Goal: Register for event/course

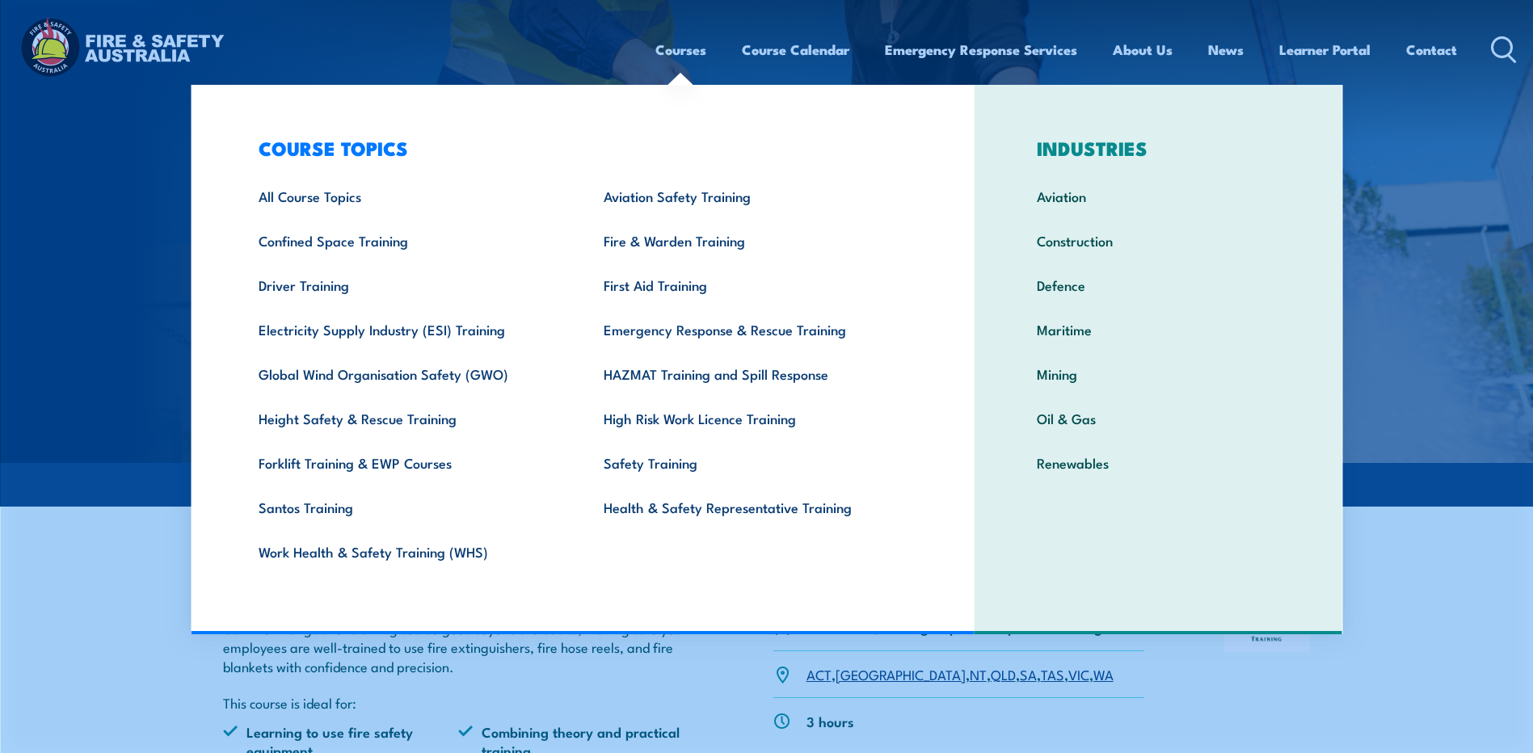
click at [695, 49] on link "Courses" at bounding box center [681, 49] width 51 height 43
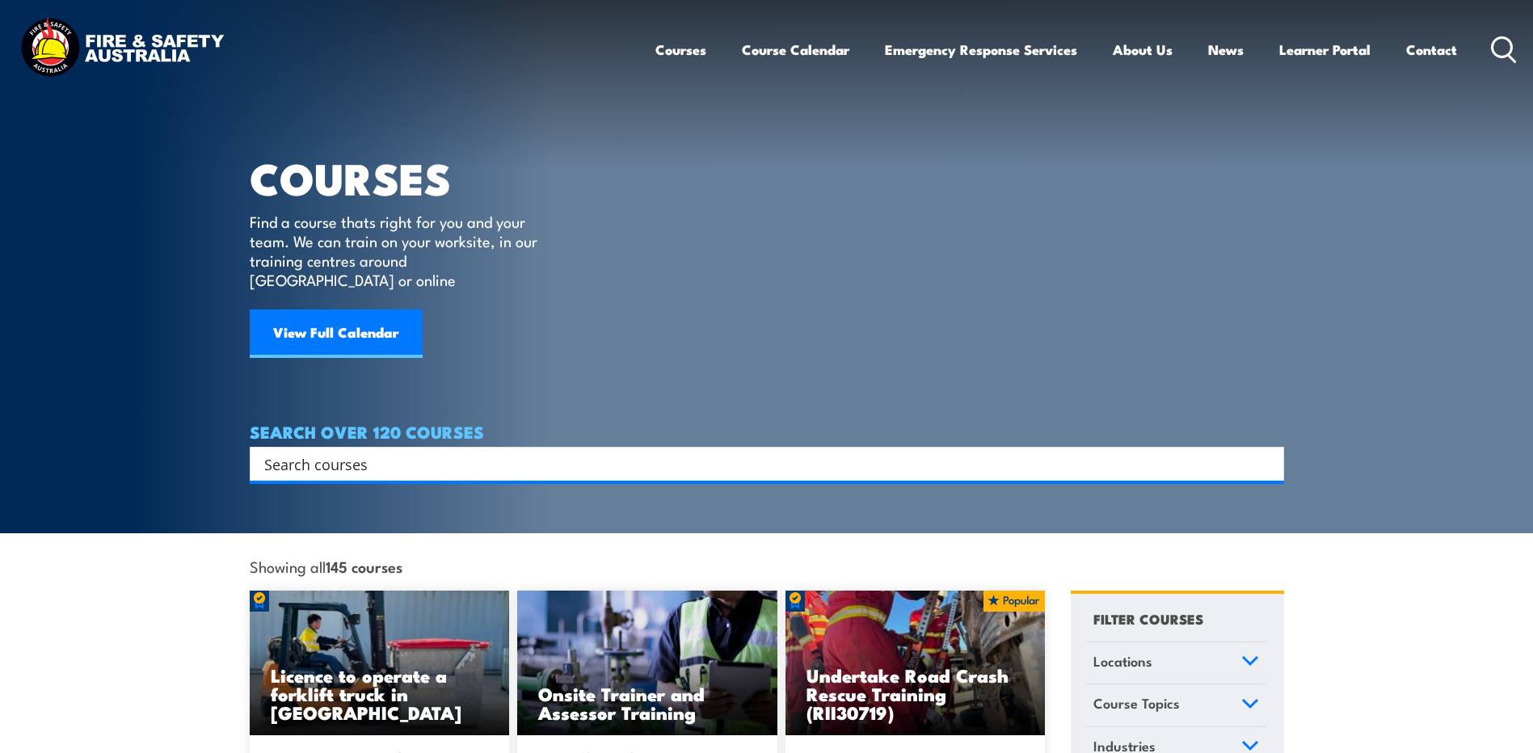
click at [671, 452] on input "Search input" at bounding box center [756, 464] width 985 height 24
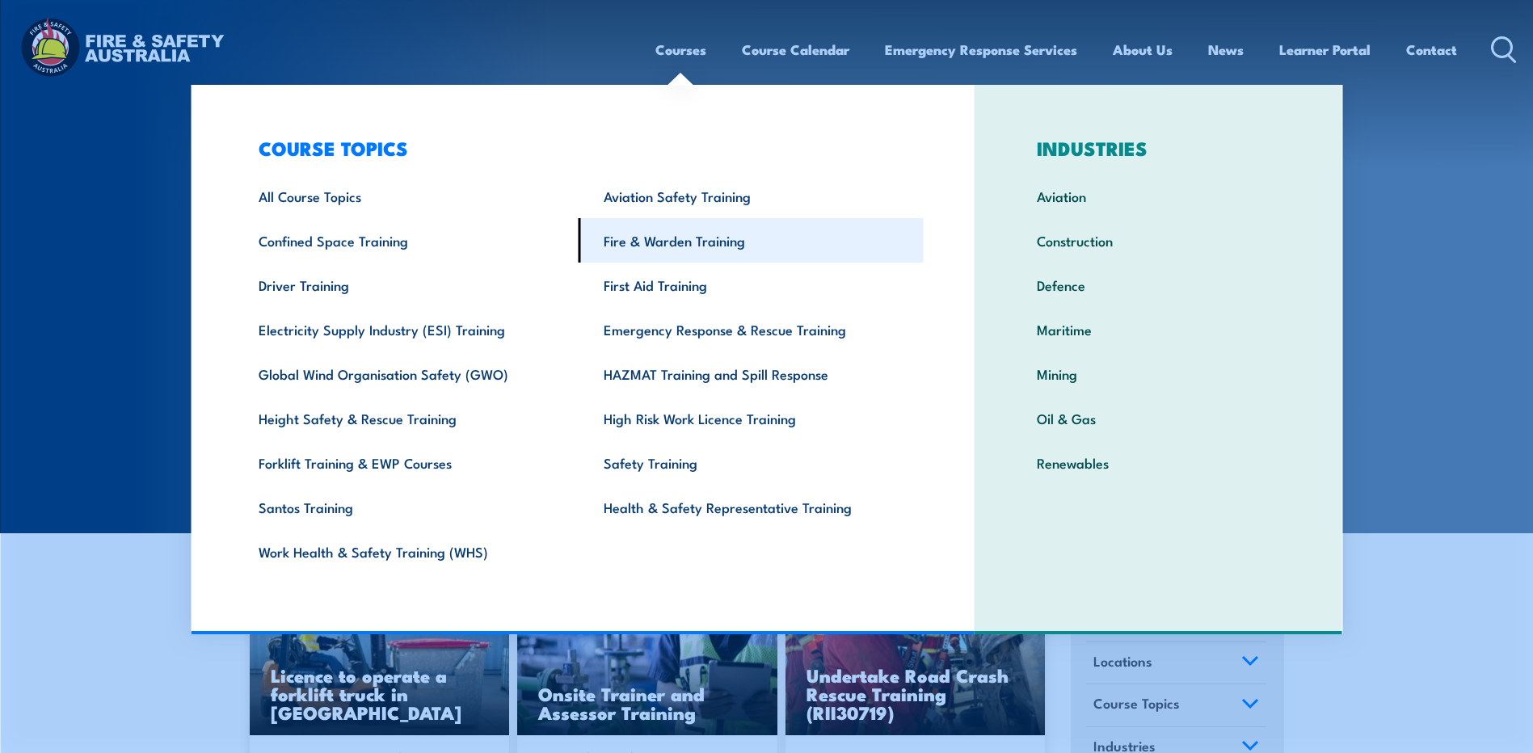
click at [632, 240] on link "Fire & Warden Training" at bounding box center [751, 240] width 345 height 44
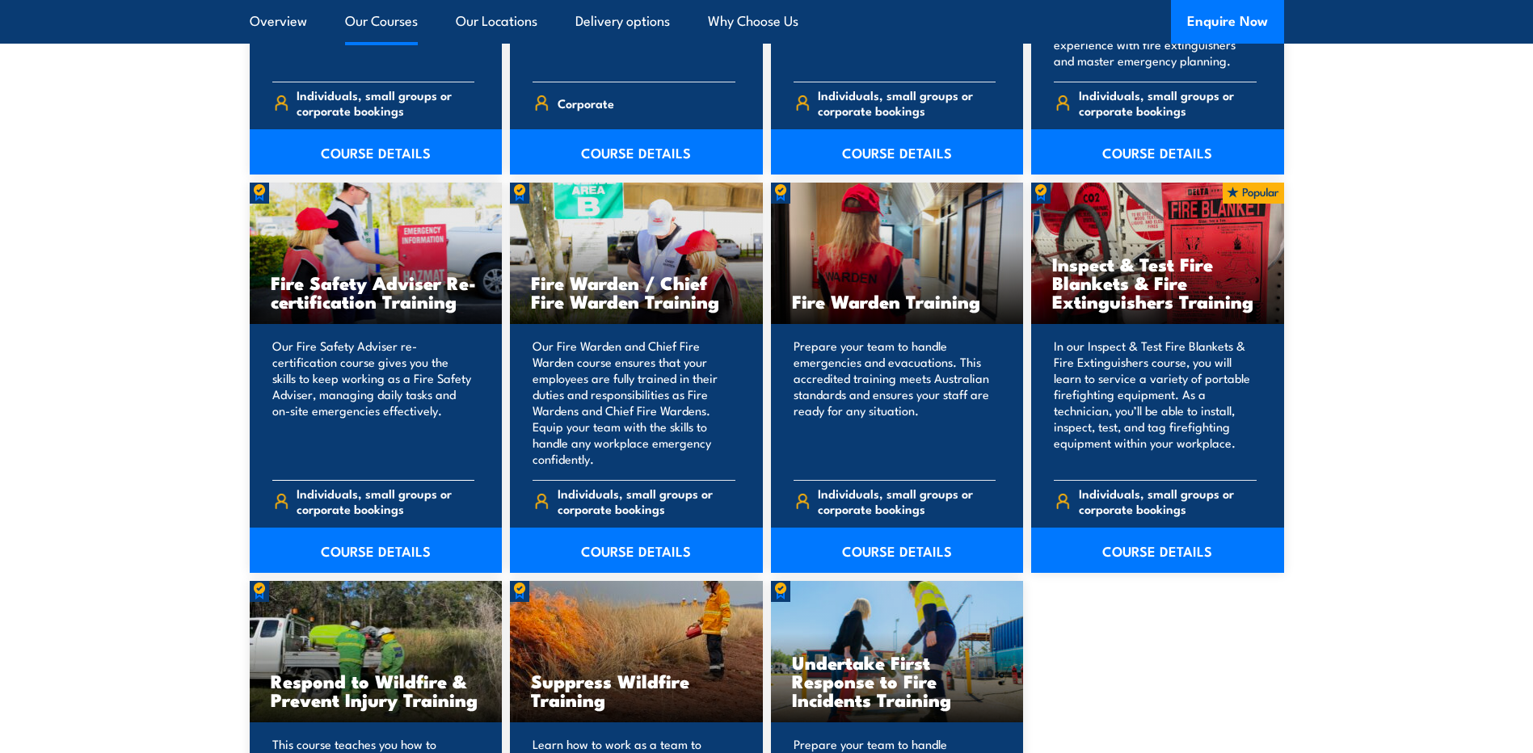
scroll to position [2102, 0]
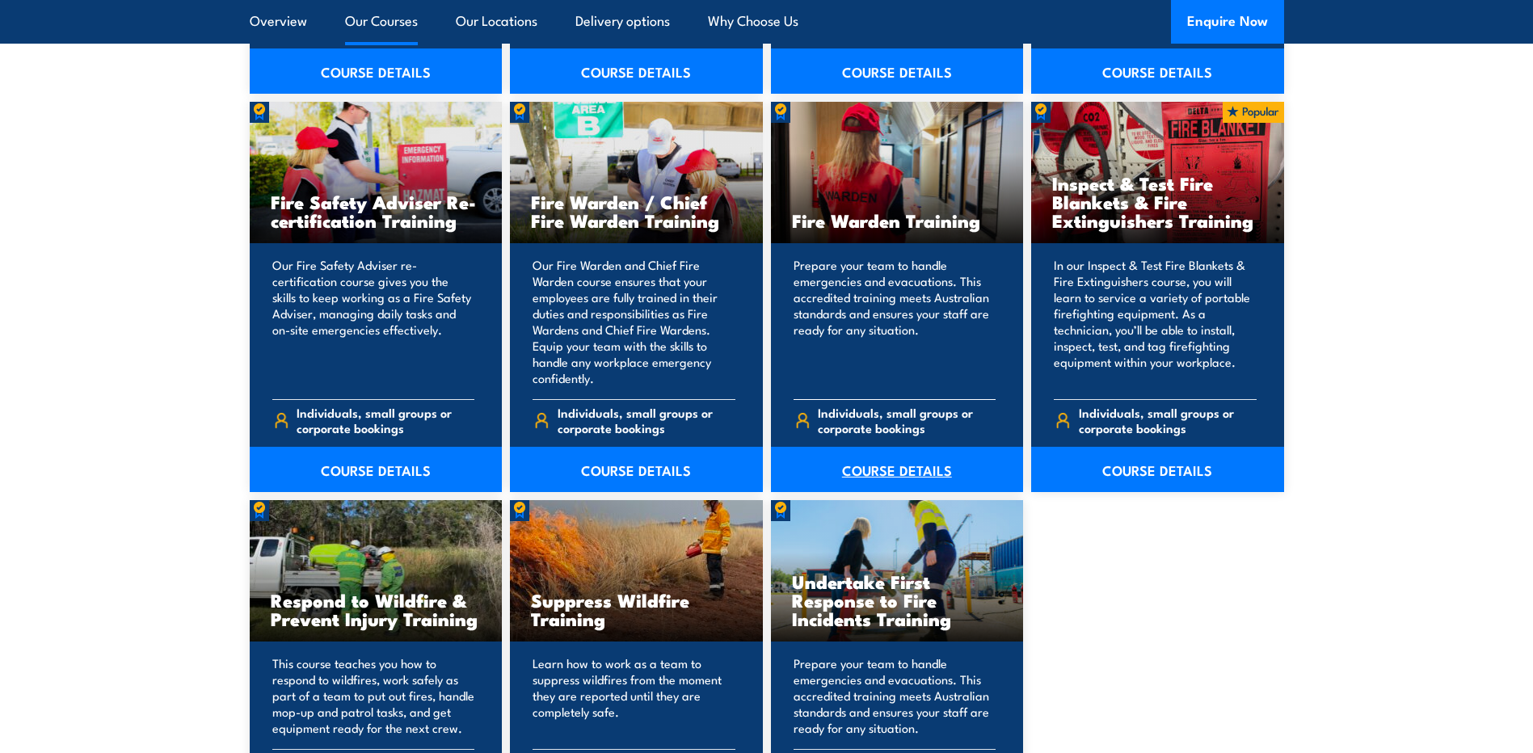
click at [847, 473] on link "COURSE DETAILS" at bounding box center [897, 469] width 253 height 45
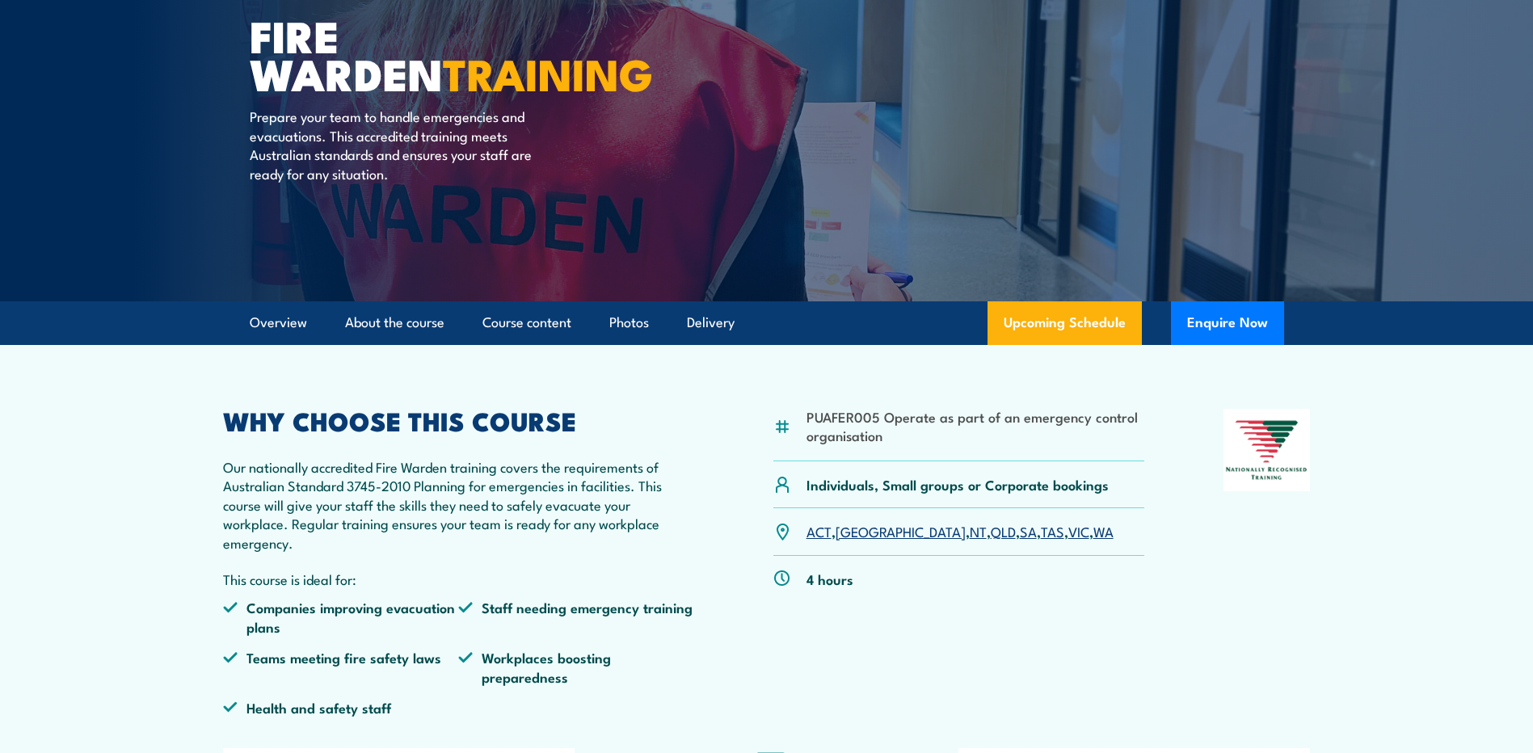
click at [1094, 530] on link "WA" at bounding box center [1104, 530] width 20 height 19
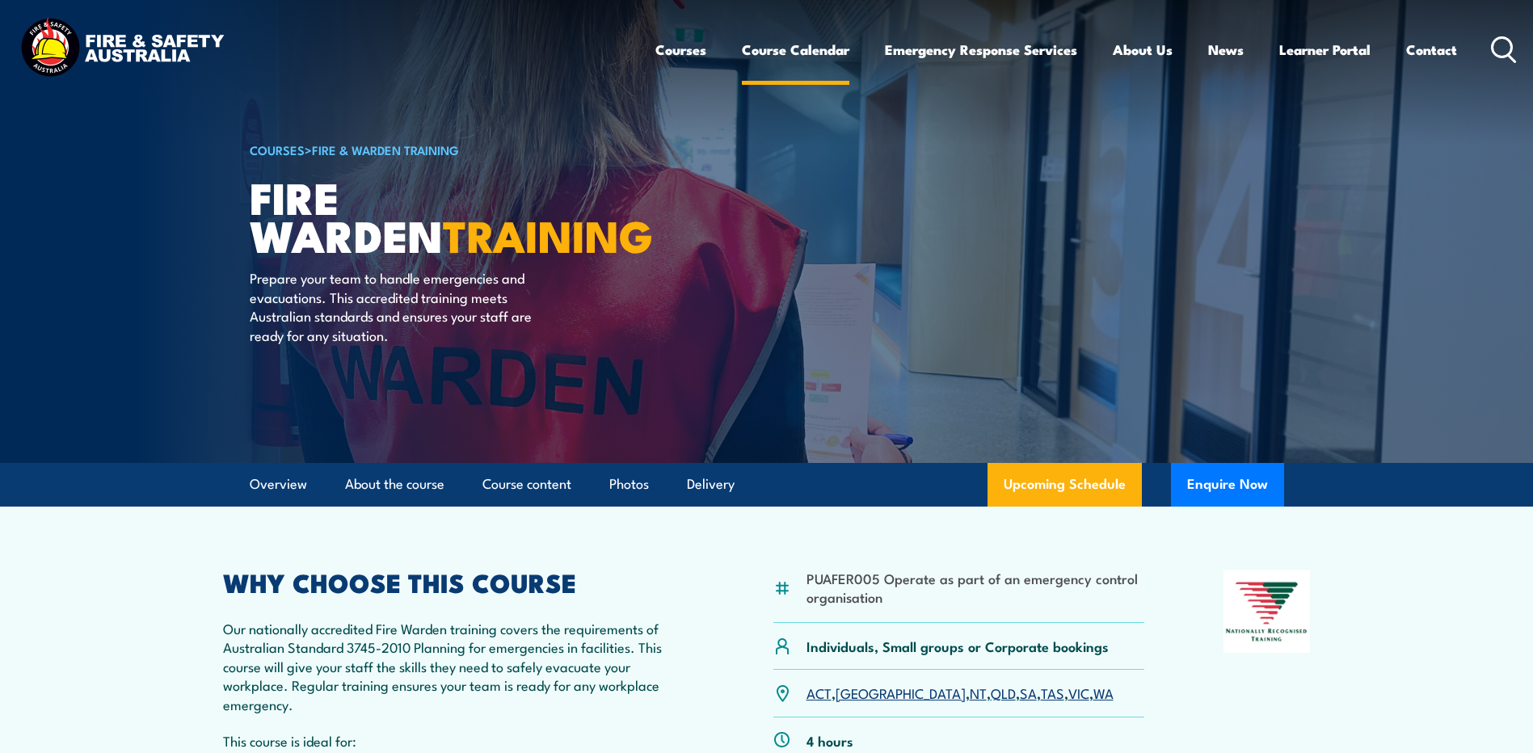
click at [779, 49] on link "Course Calendar" at bounding box center [796, 49] width 108 height 43
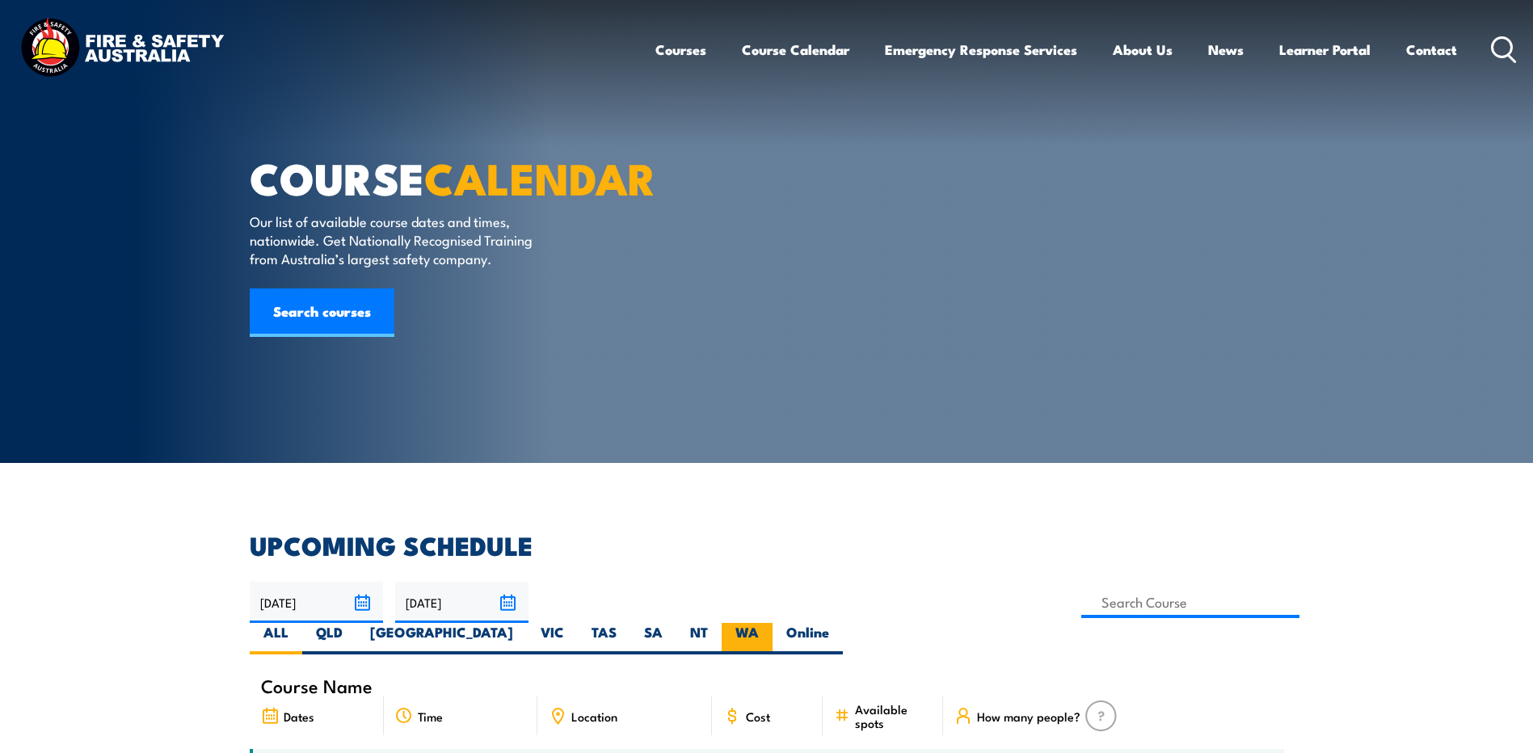
click at [773, 623] on label "WA" at bounding box center [747, 639] width 51 height 32
click at [770, 623] on input "WA" at bounding box center [764, 628] width 11 height 11
radio input "true"
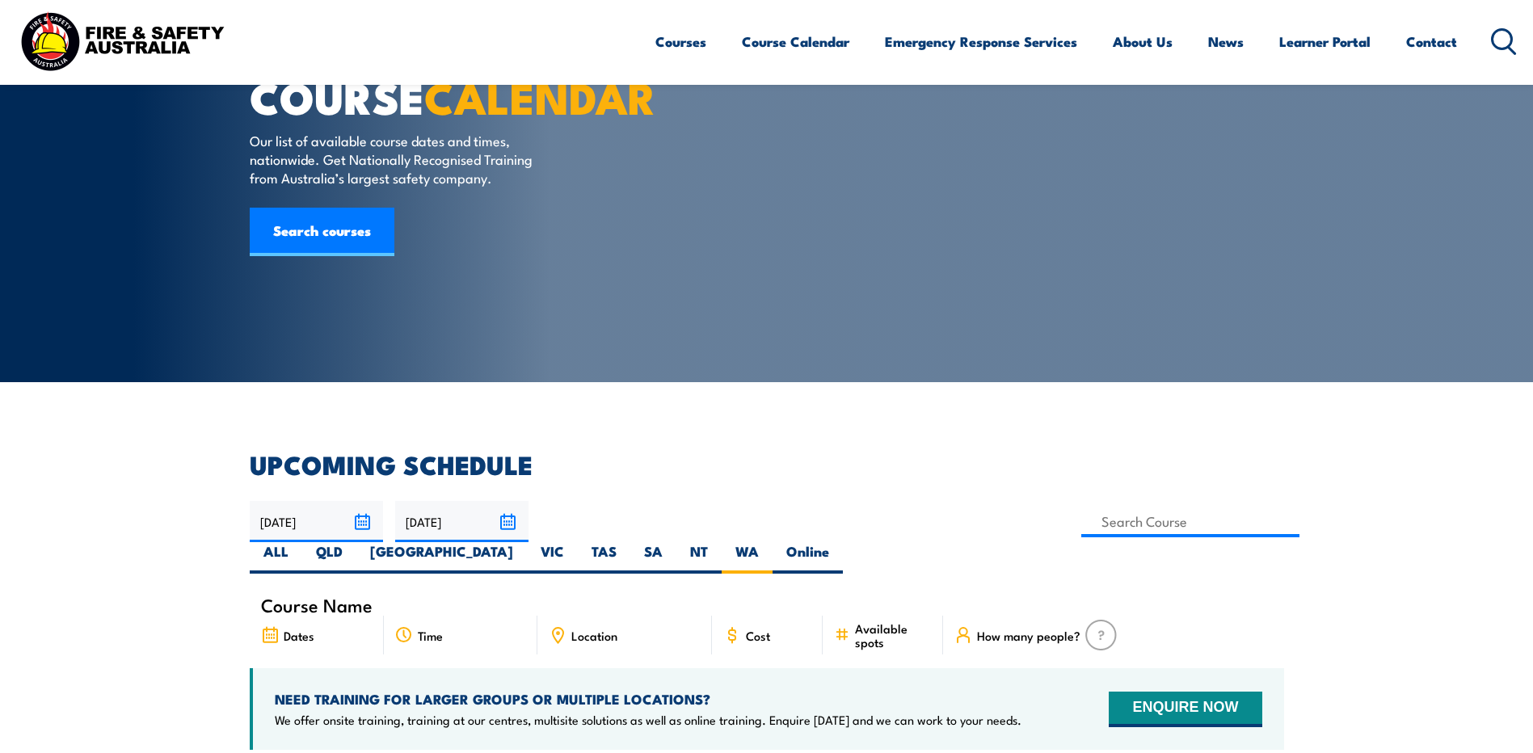
scroll to position [162, 0]
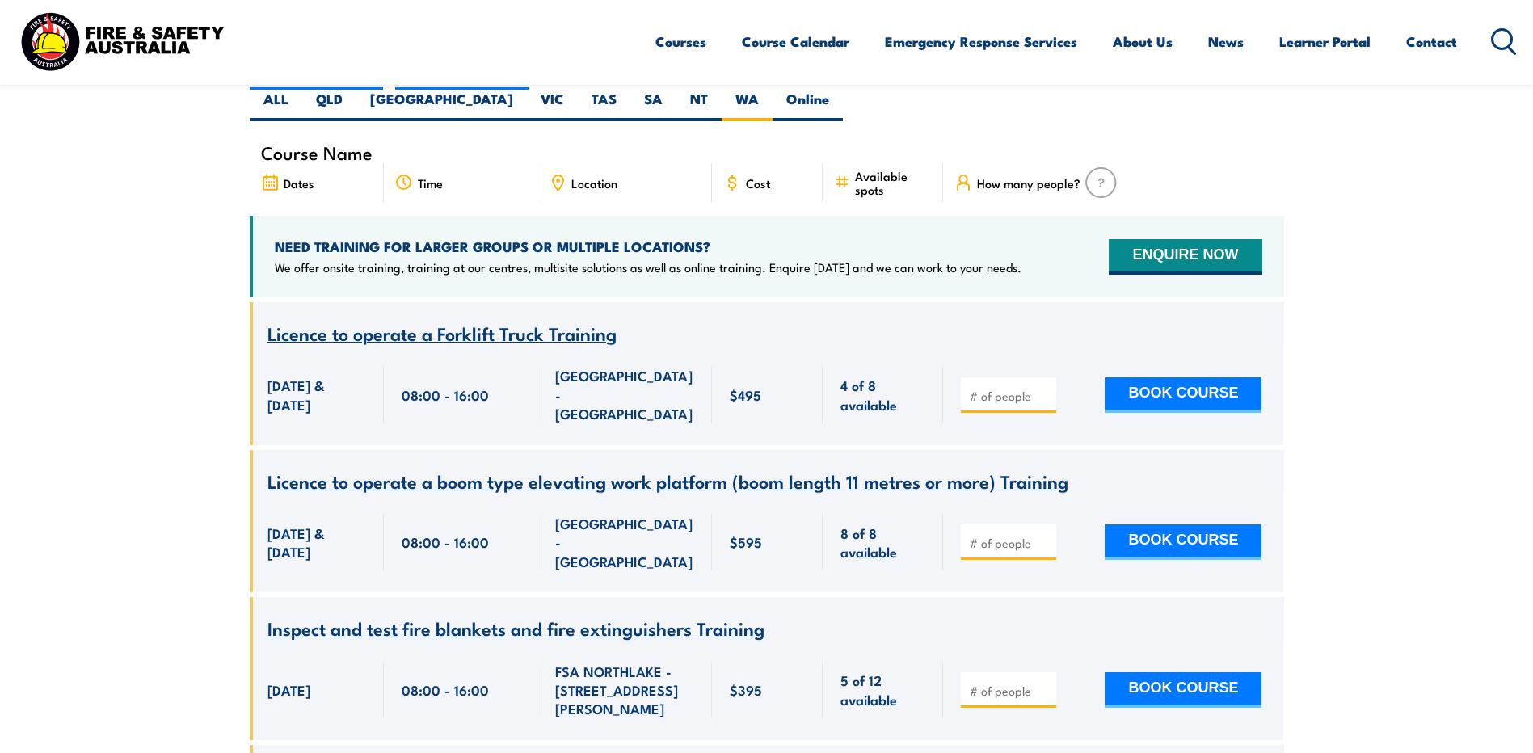
click at [262, 175] on icon at bounding box center [270, 184] width 19 height 18
click at [306, 176] on span "Dates" at bounding box center [299, 183] width 31 height 14
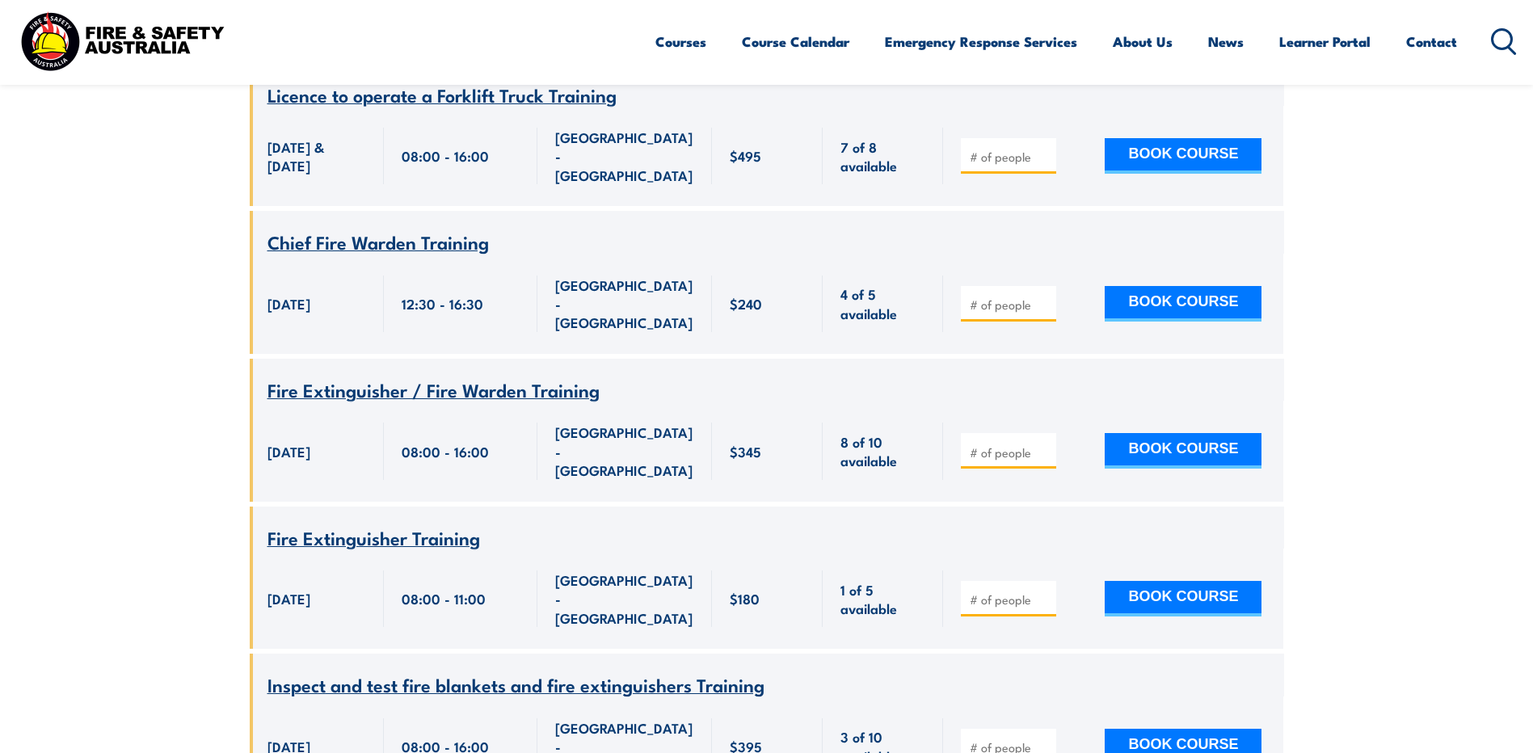
scroll to position [3444, 0]
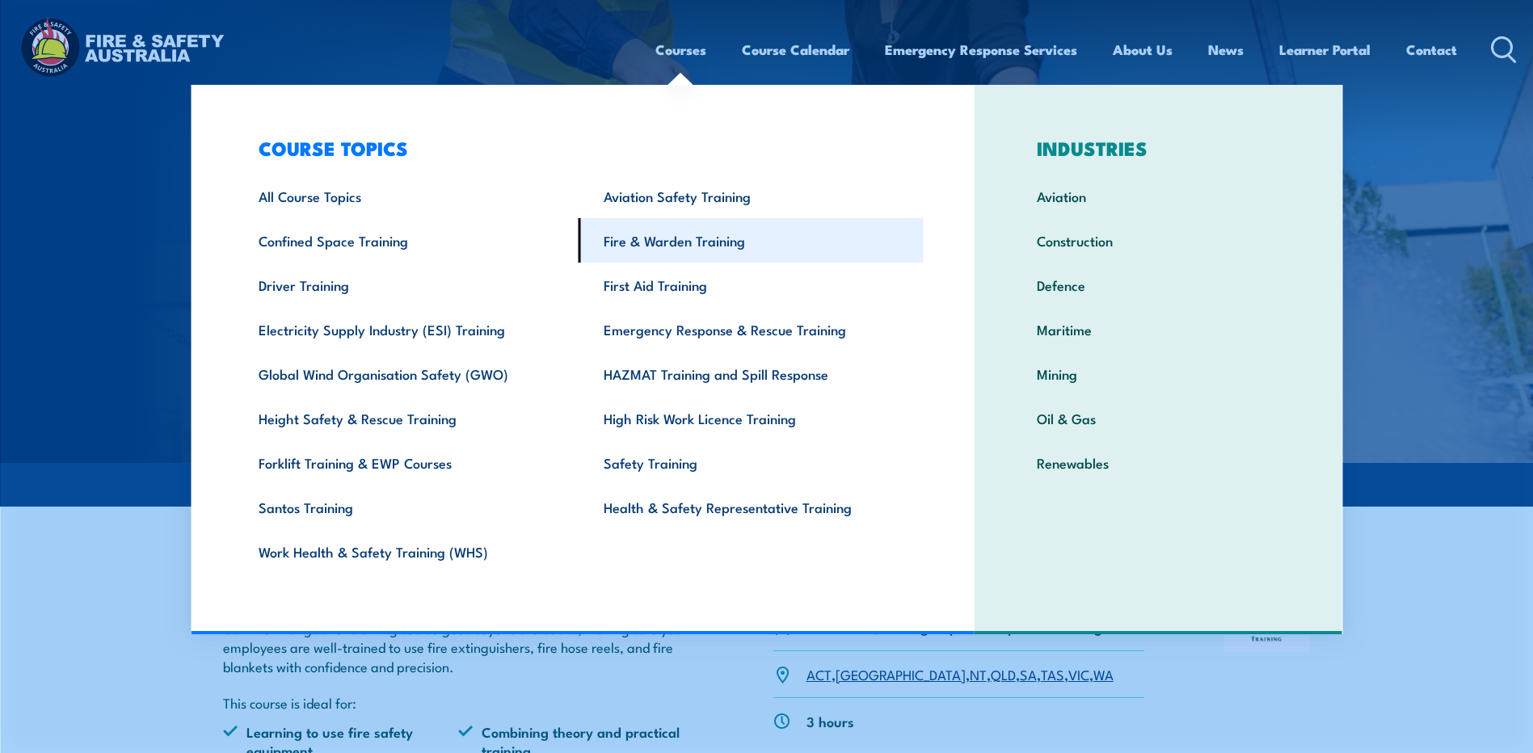
click at [630, 244] on link "Fire & Warden Training" at bounding box center [751, 240] width 345 height 44
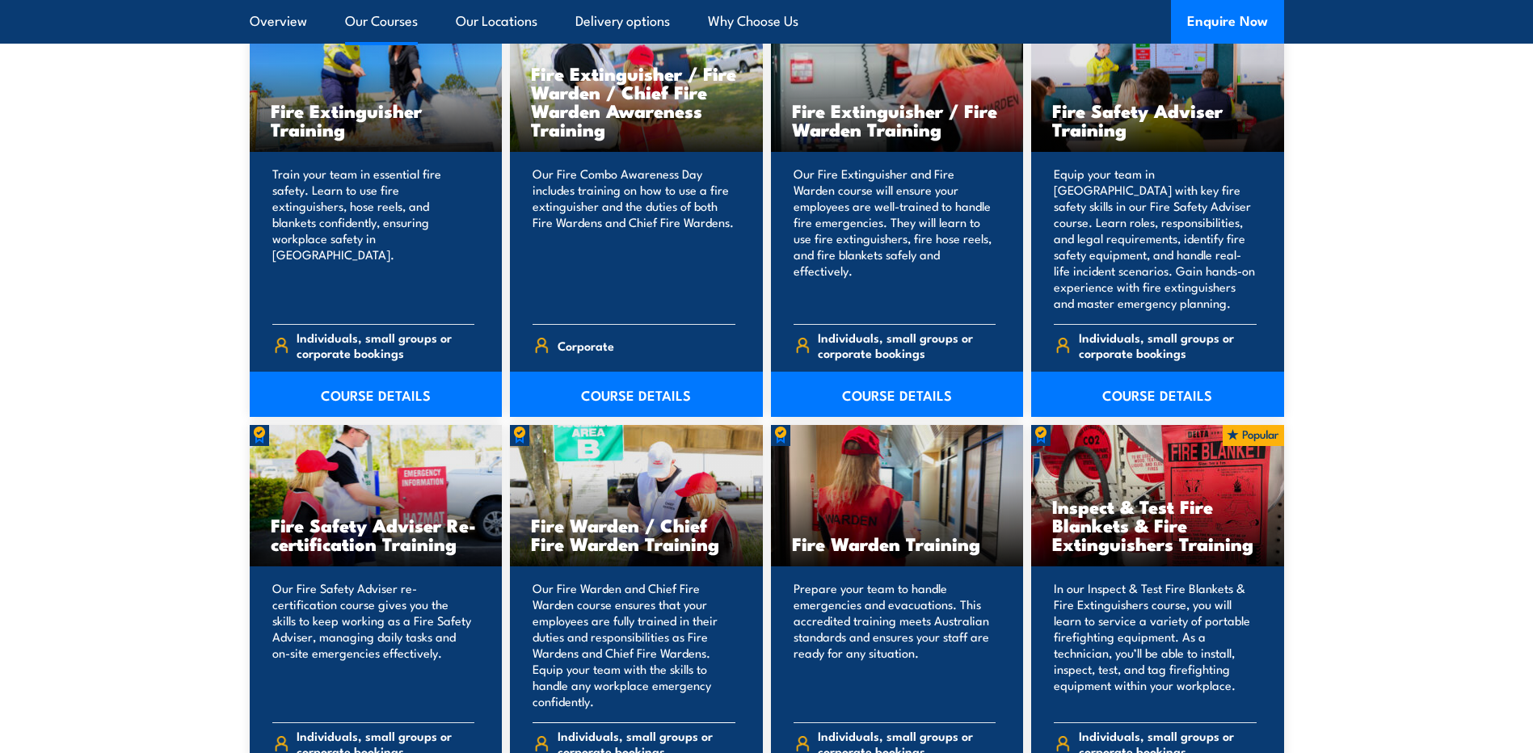
scroll to position [1940, 0]
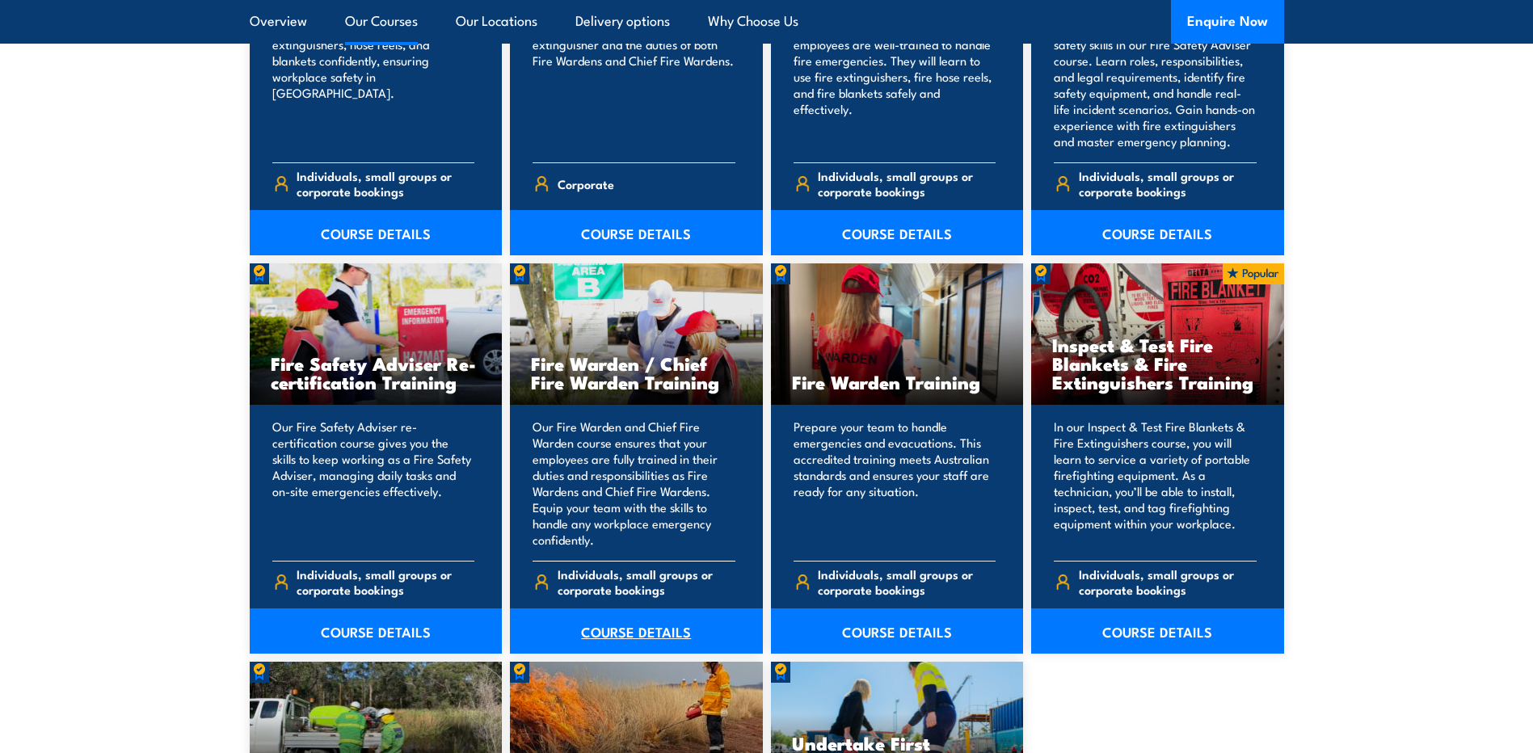
click at [615, 632] on link "COURSE DETAILS" at bounding box center [636, 631] width 253 height 45
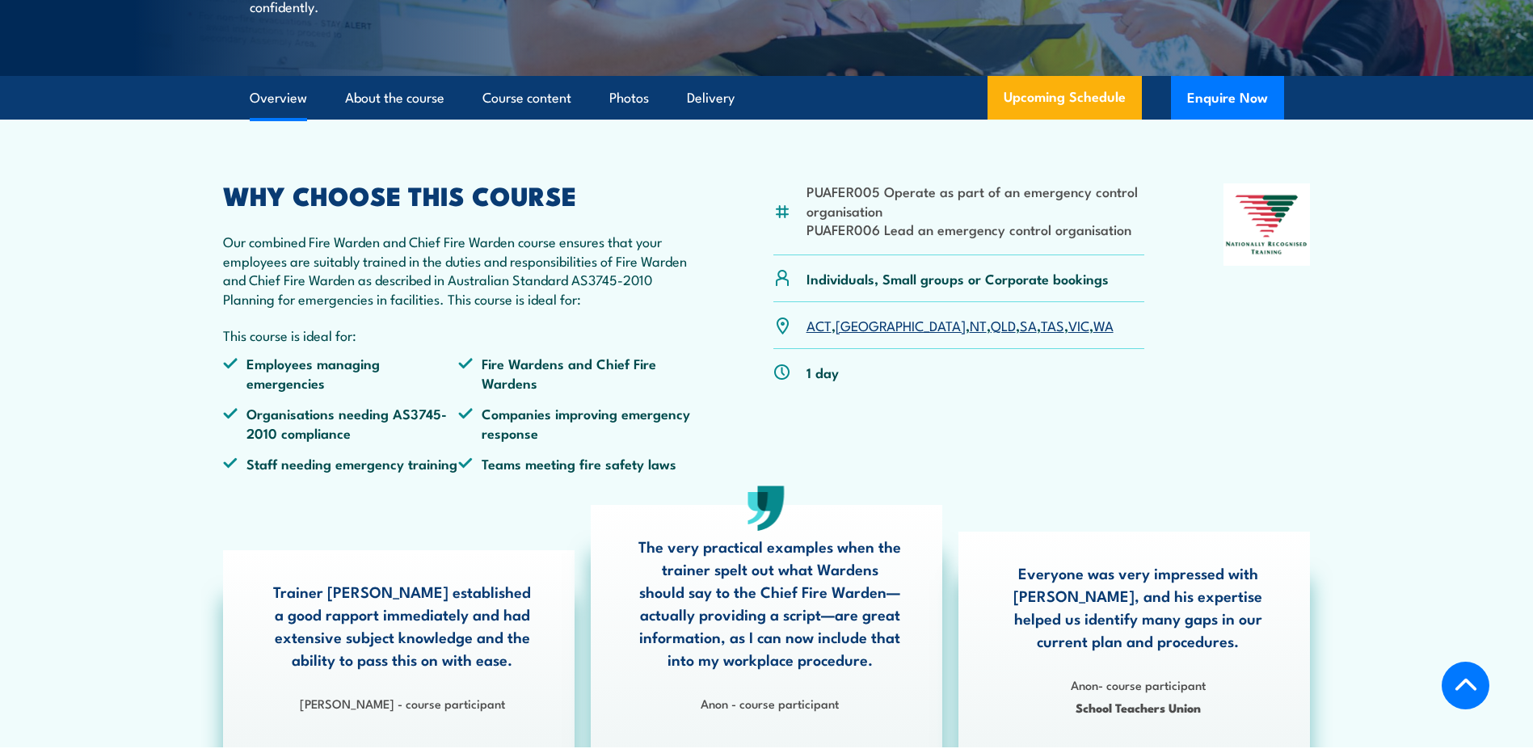
scroll to position [566, 0]
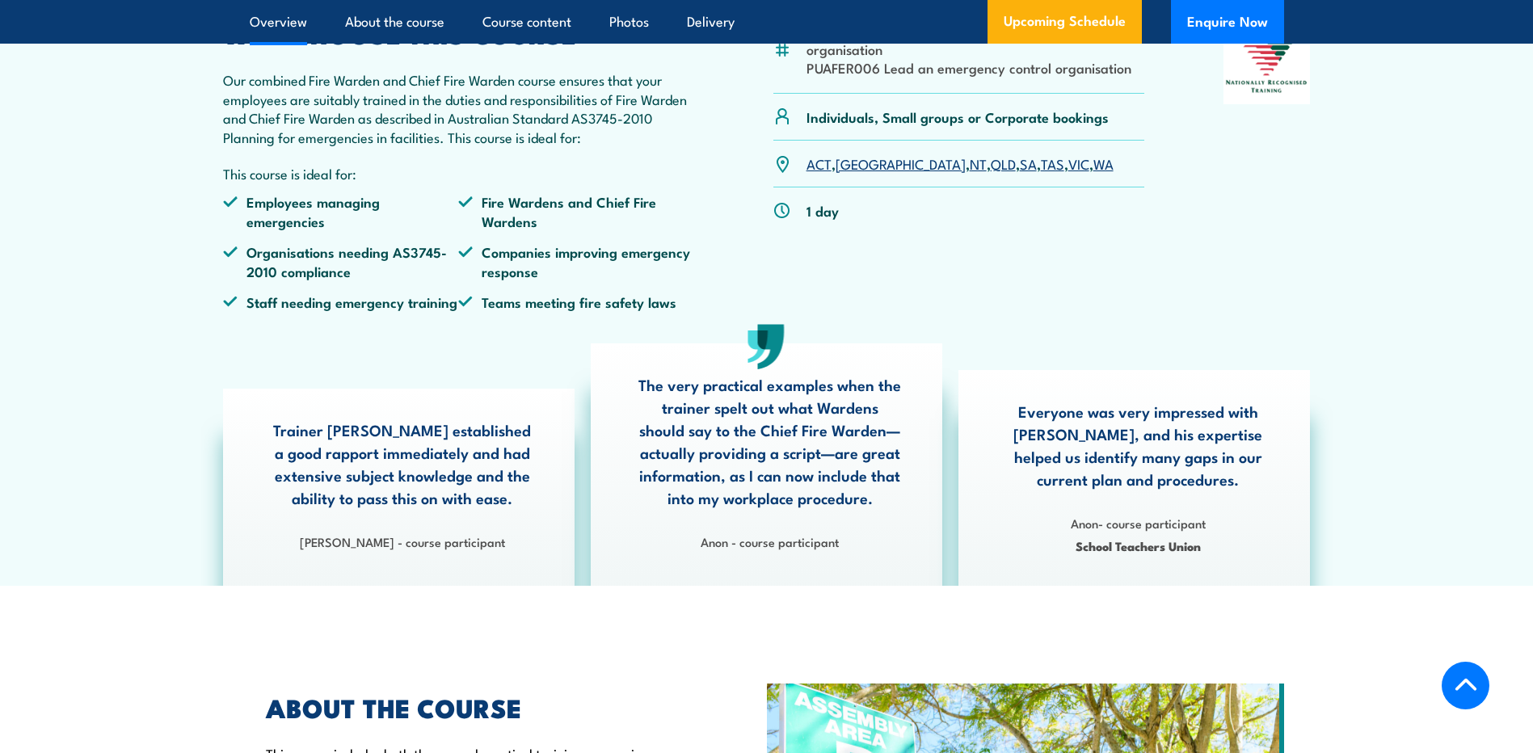
click at [1094, 173] on link "WA" at bounding box center [1104, 163] width 20 height 19
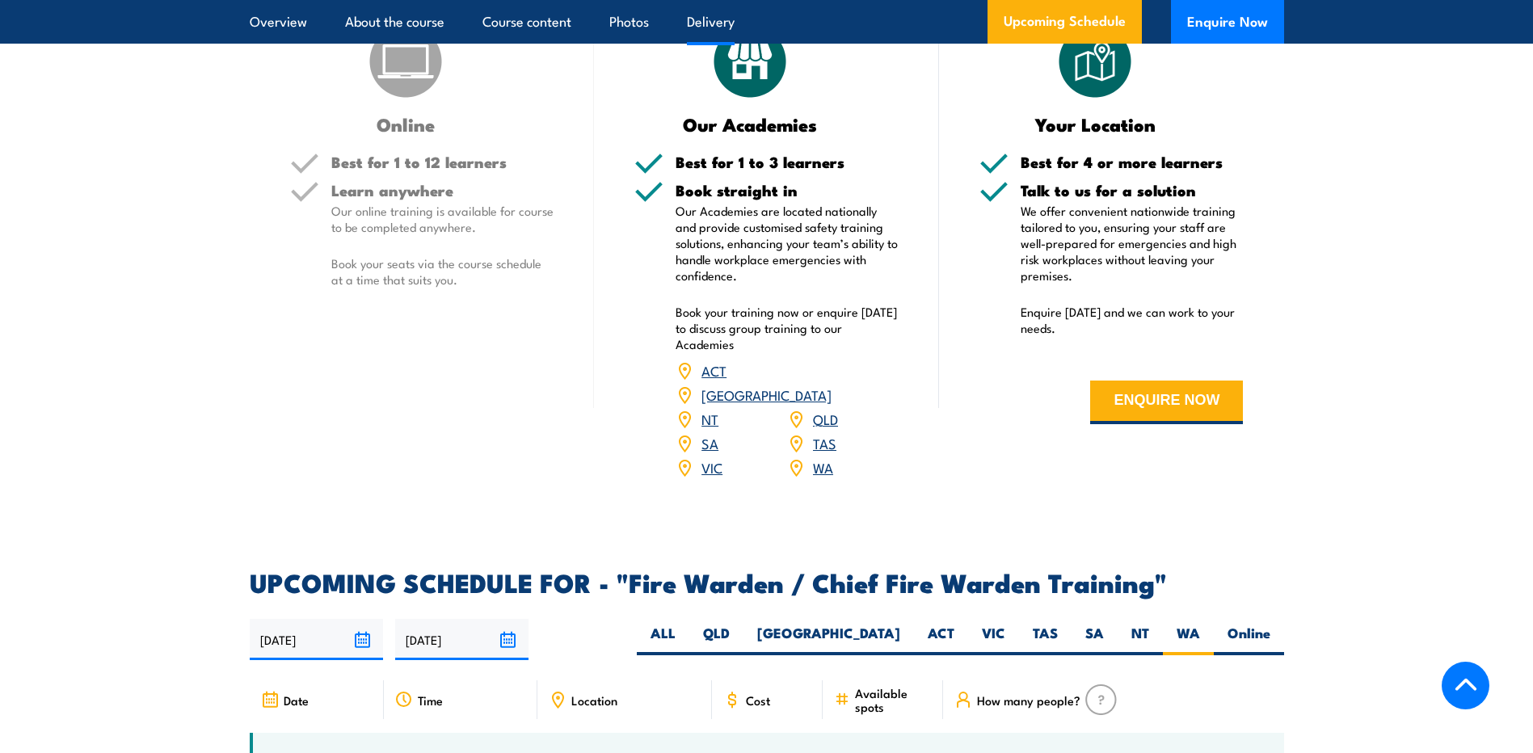
scroll to position [2459, 0]
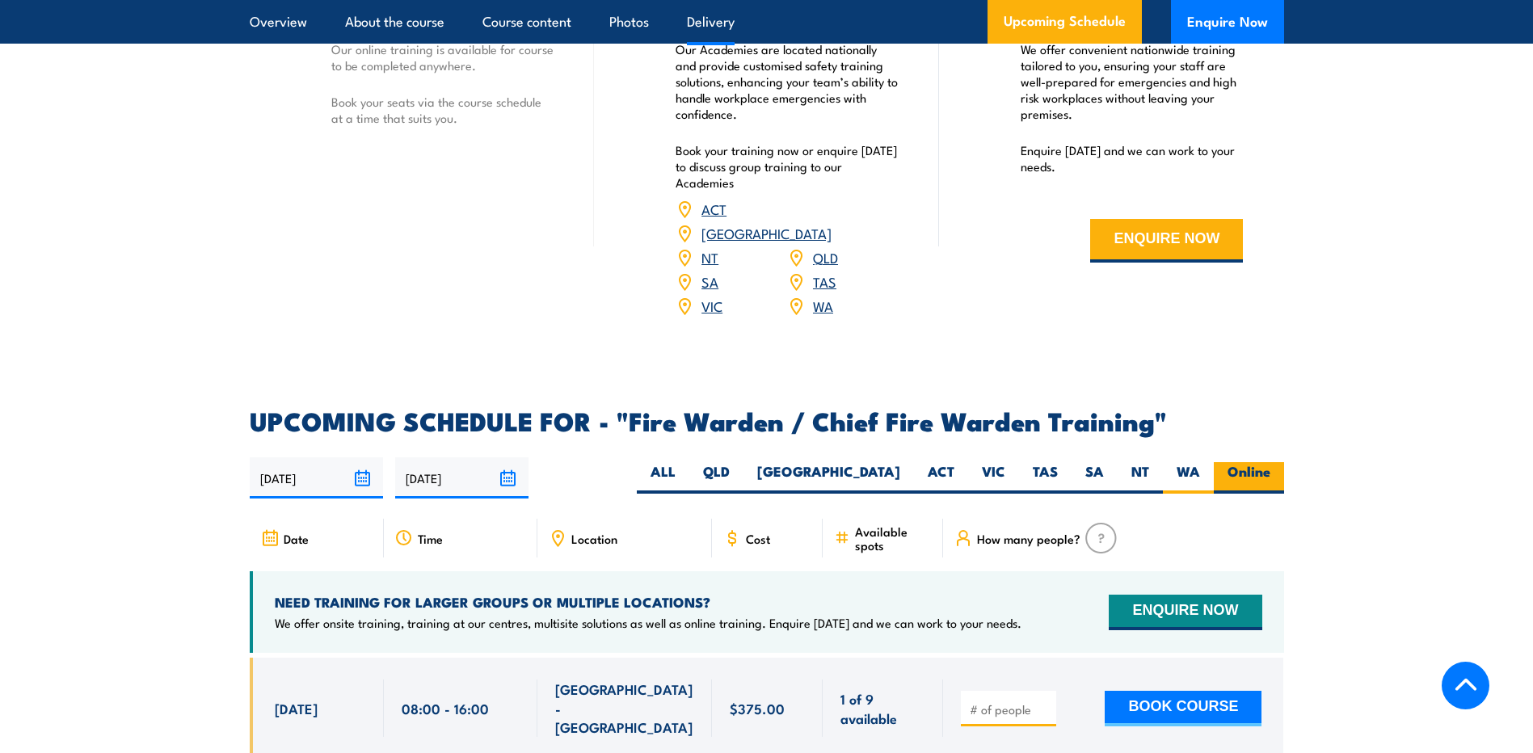
click at [1219, 469] on label "Online" at bounding box center [1249, 478] width 70 height 32
click at [1271, 469] on input "Online" at bounding box center [1276, 467] width 11 height 11
radio input "true"
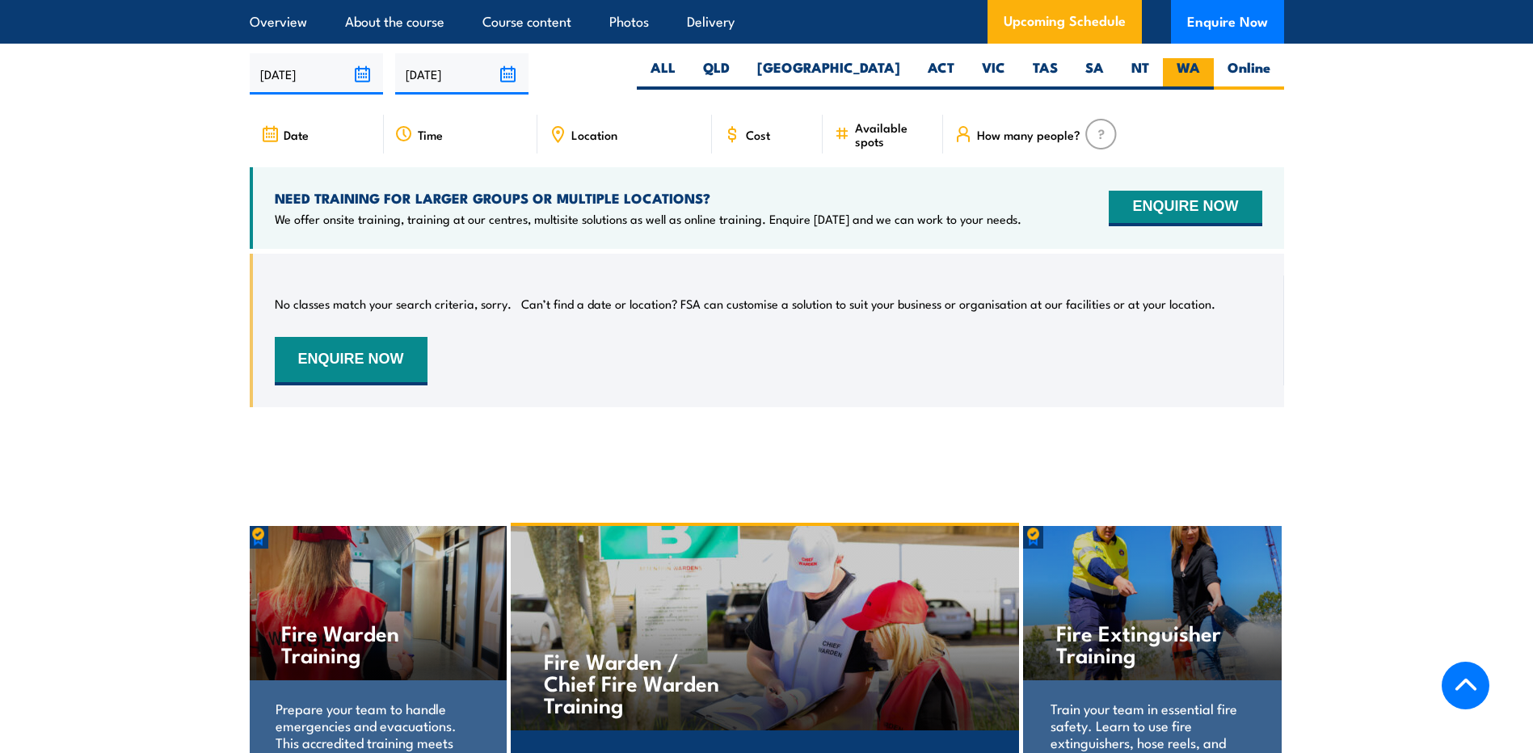
click at [1177, 63] on label "WA" at bounding box center [1188, 74] width 51 height 32
click at [1200, 63] on input "WA" at bounding box center [1205, 63] width 11 height 11
radio input "true"
